Goal: Task Accomplishment & Management: Use online tool/utility

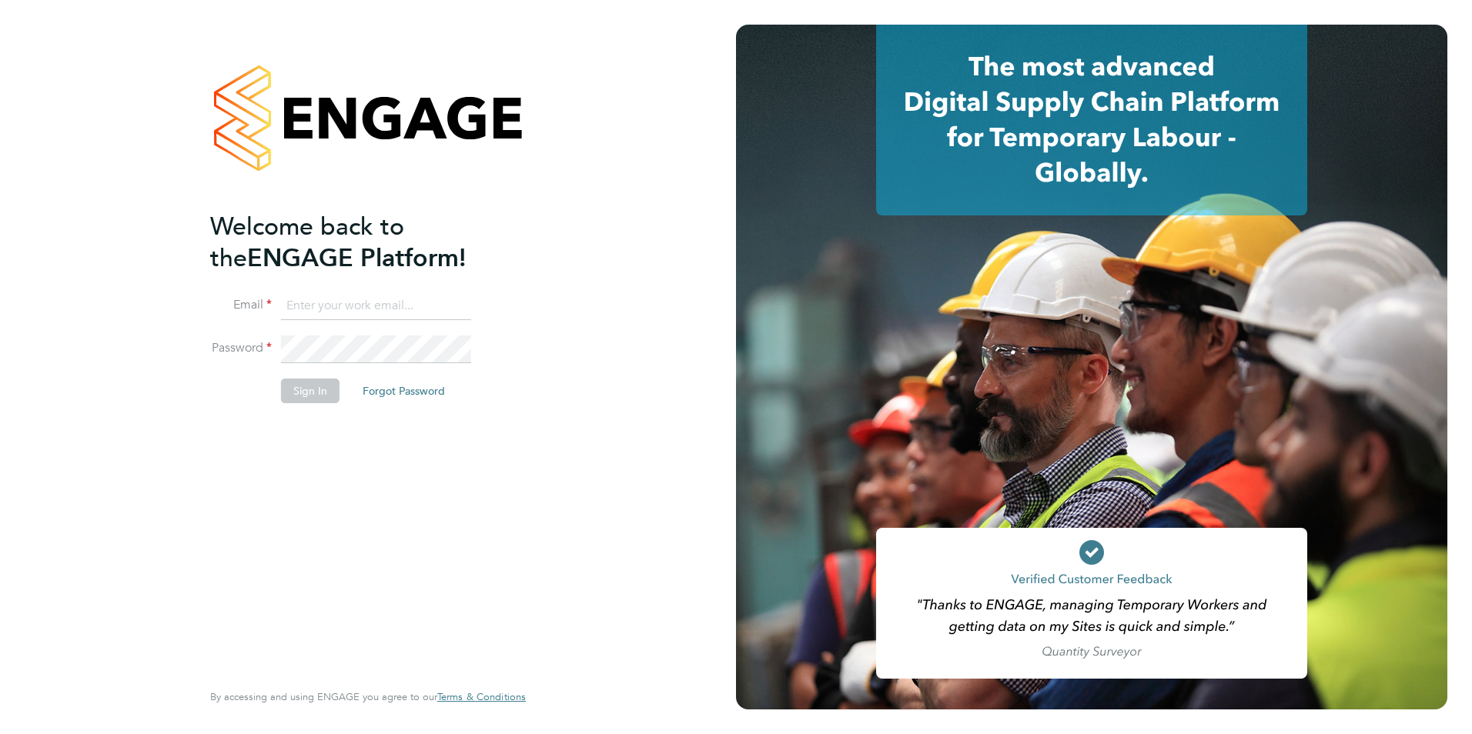
type input "darren.slade@freedom-group.co.uk"
click at [309, 391] on button "Sign In" at bounding box center [310, 391] width 58 height 25
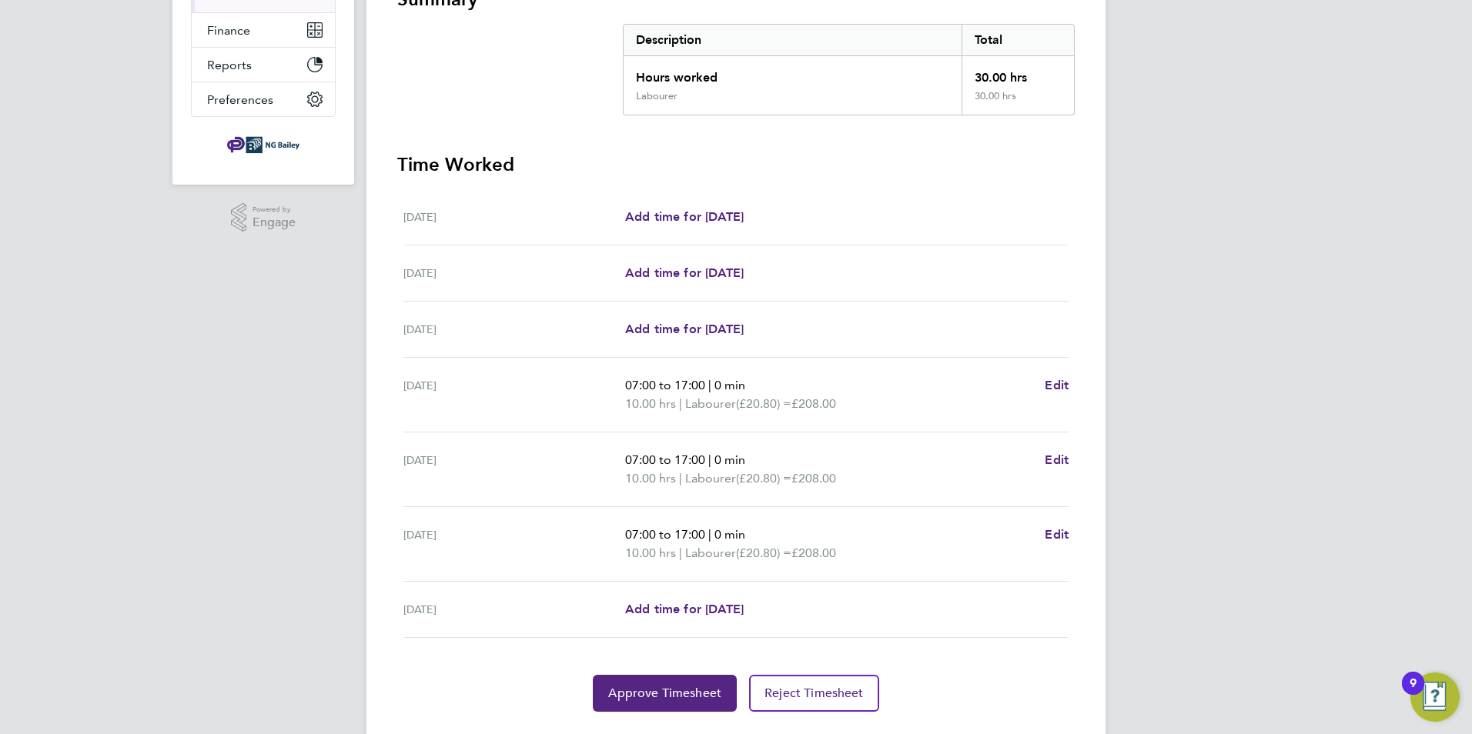
scroll to position [308, 0]
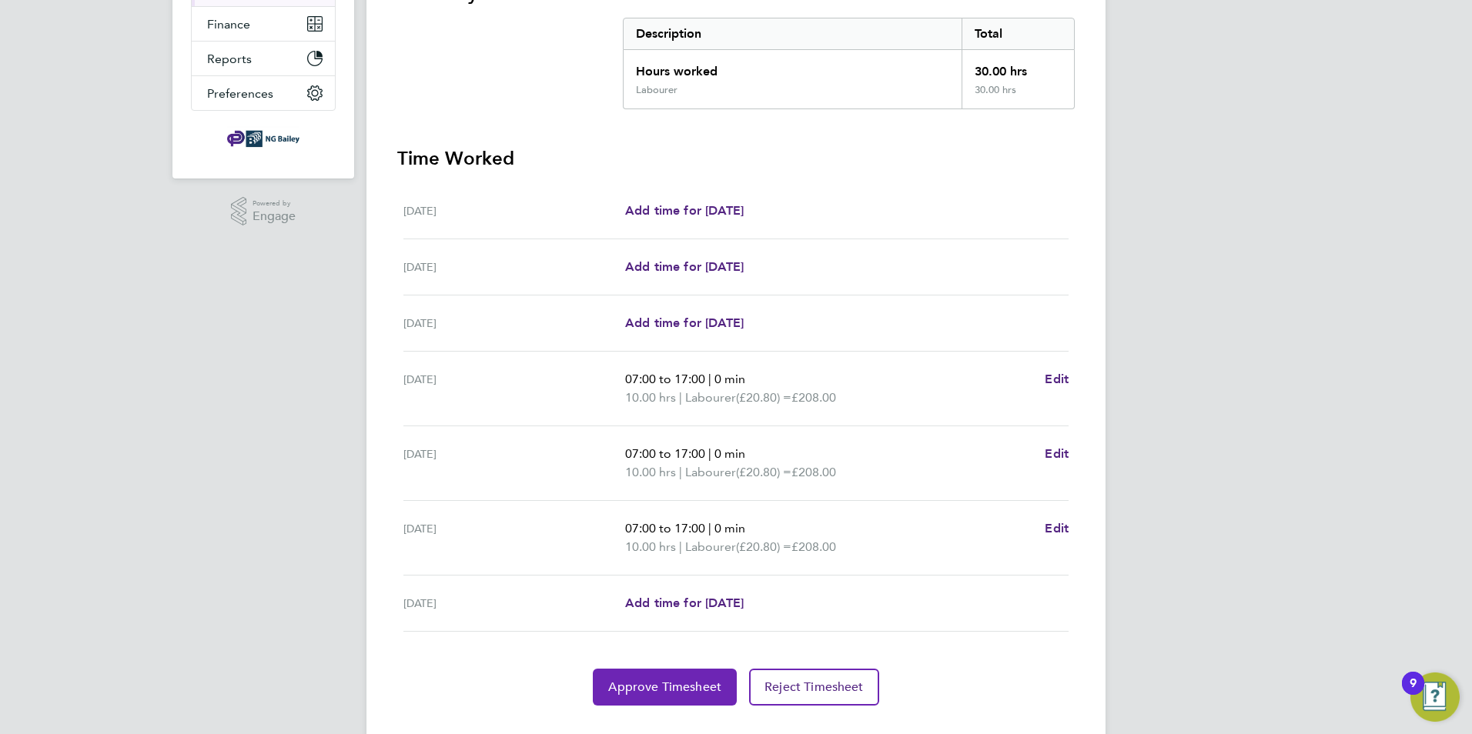
click at [672, 683] on span "Approve Timesheet" at bounding box center [664, 687] width 113 height 15
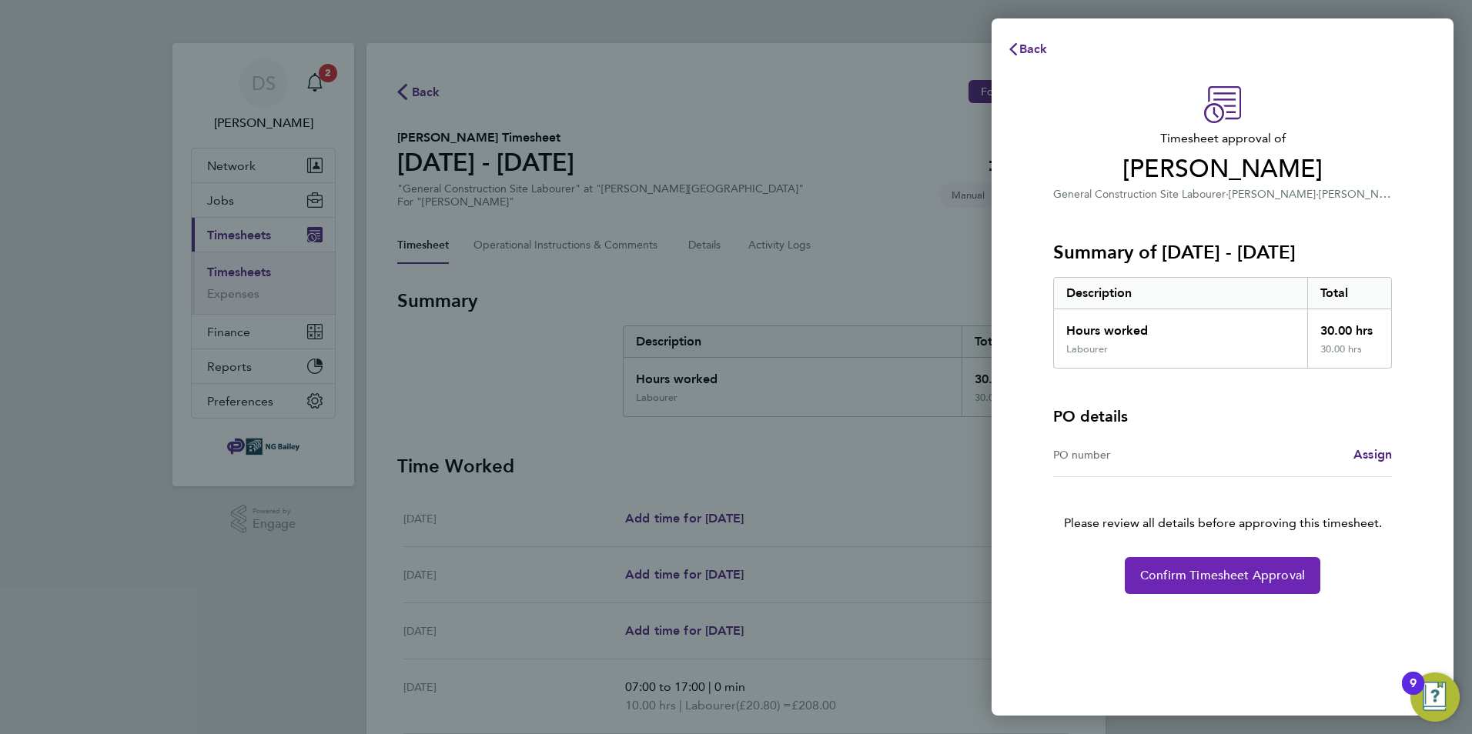
click at [1228, 577] on span "Confirm Timesheet Approval" at bounding box center [1222, 575] width 165 height 15
